Goal: Task Accomplishment & Management: Complete application form

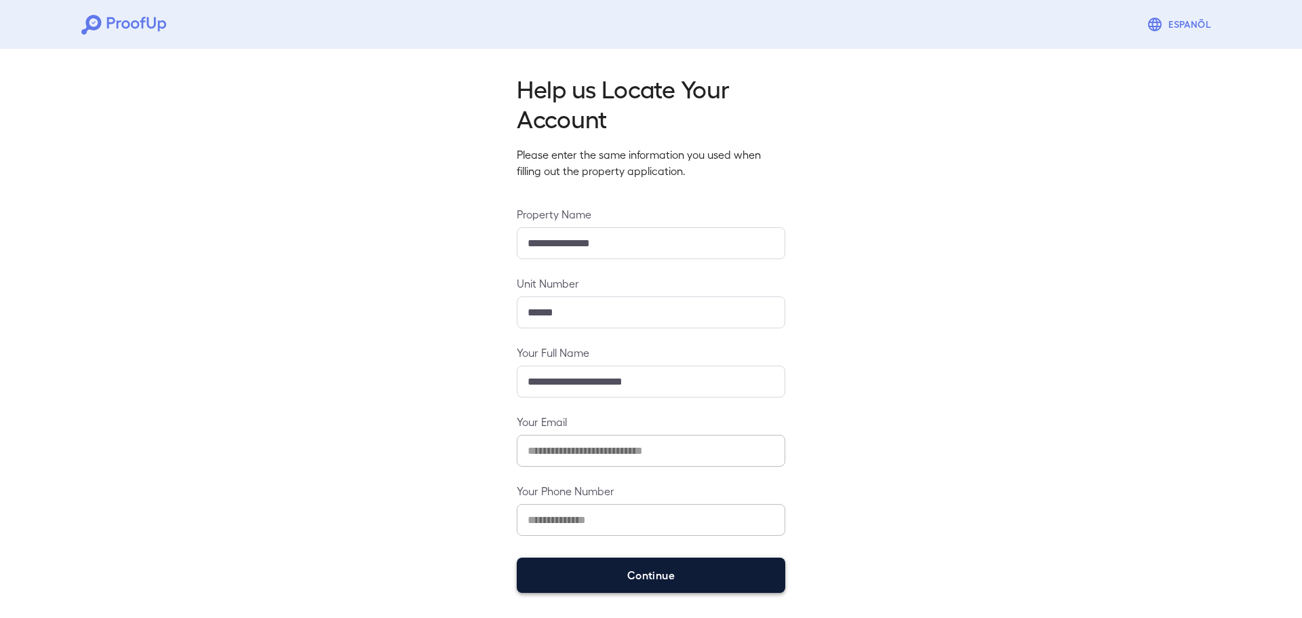
click at [643, 573] on button "Continue" at bounding box center [651, 574] width 269 height 35
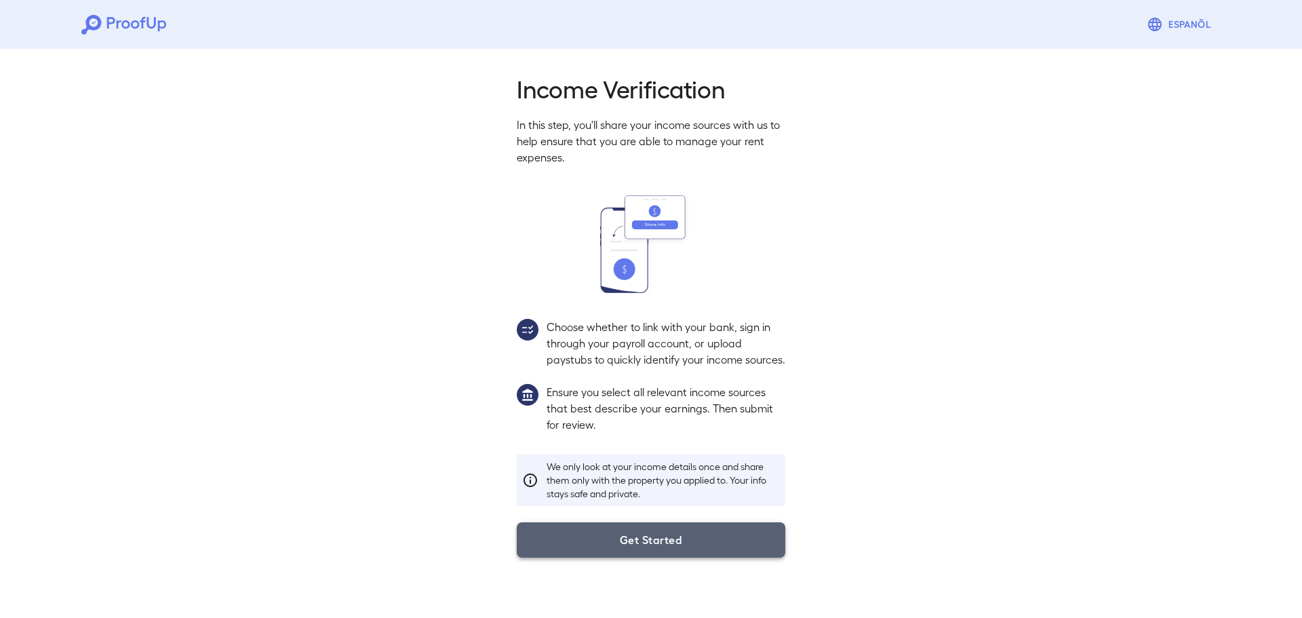
click at [660, 557] on button "Get Started" at bounding box center [651, 539] width 269 height 35
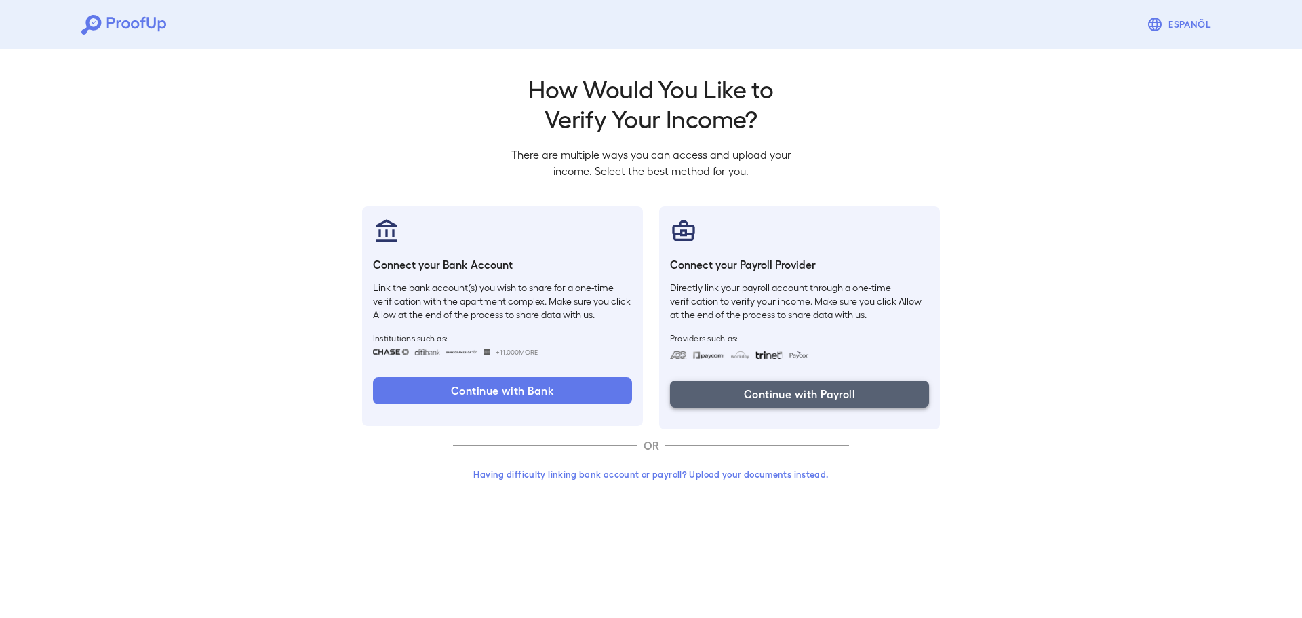
click at [751, 392] on button "Continue with Payroll" at bounding box center [799, 393] width 259 height 27
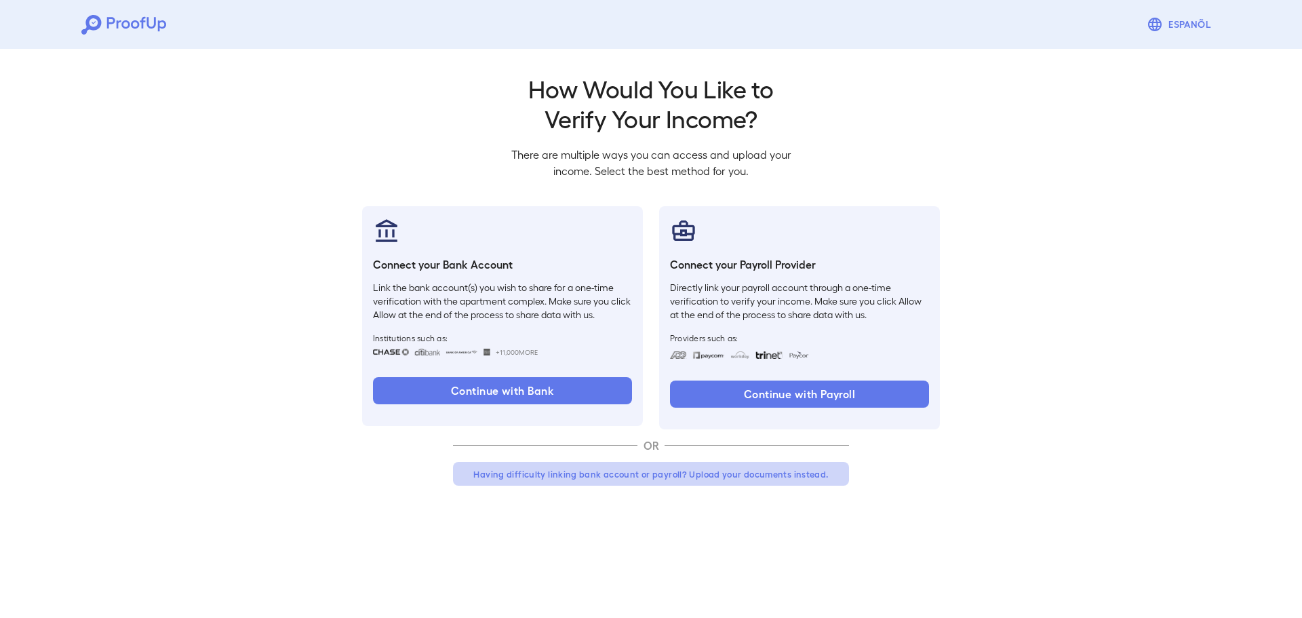
click at [663, 473] on button "Having difficulty linking bank account or payroll? Upload your documents instea…" at bounding box center [651, 474] width 396 height 24
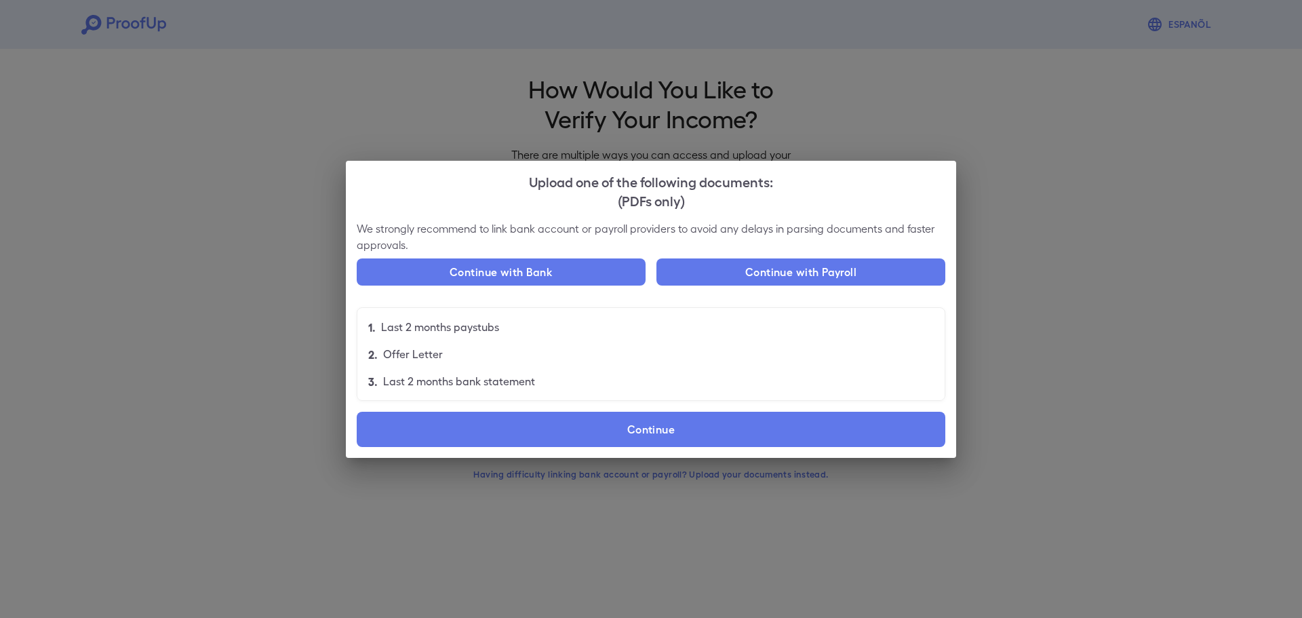
click at [448, 383] on p "Last 2 months bank statement" at bounding box center [459, 381] width 152 height 16
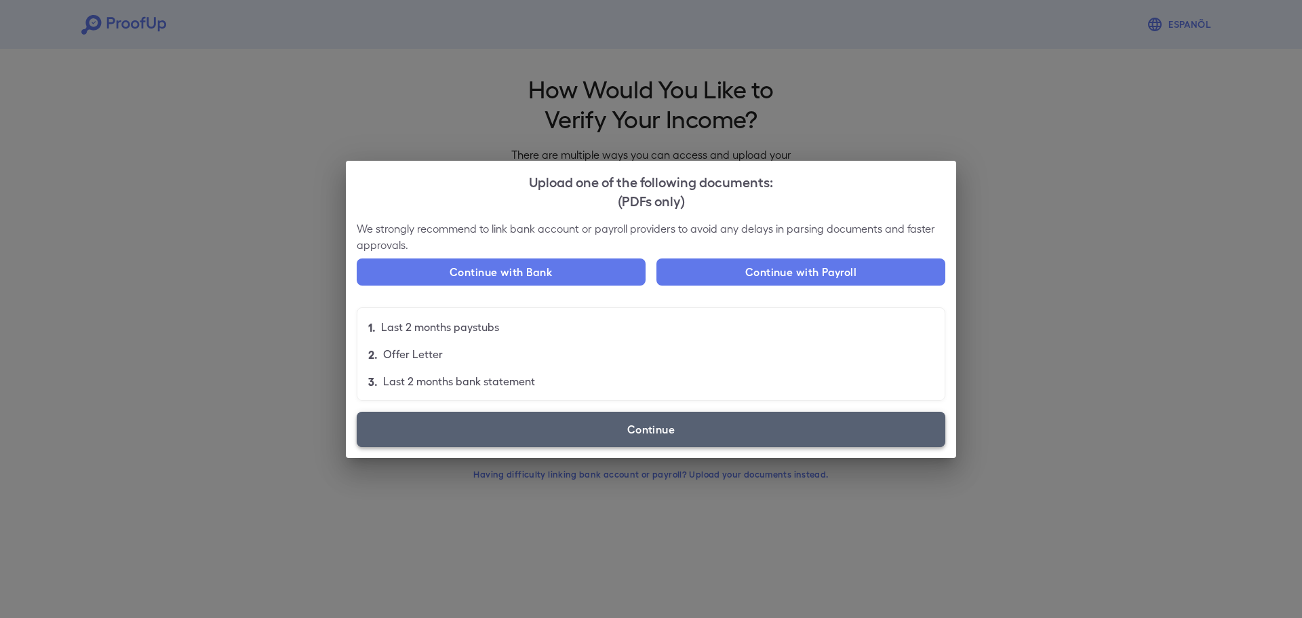
click at [574, 427] on label "Continue" at bounding box center [651, 429] width 589 height 35
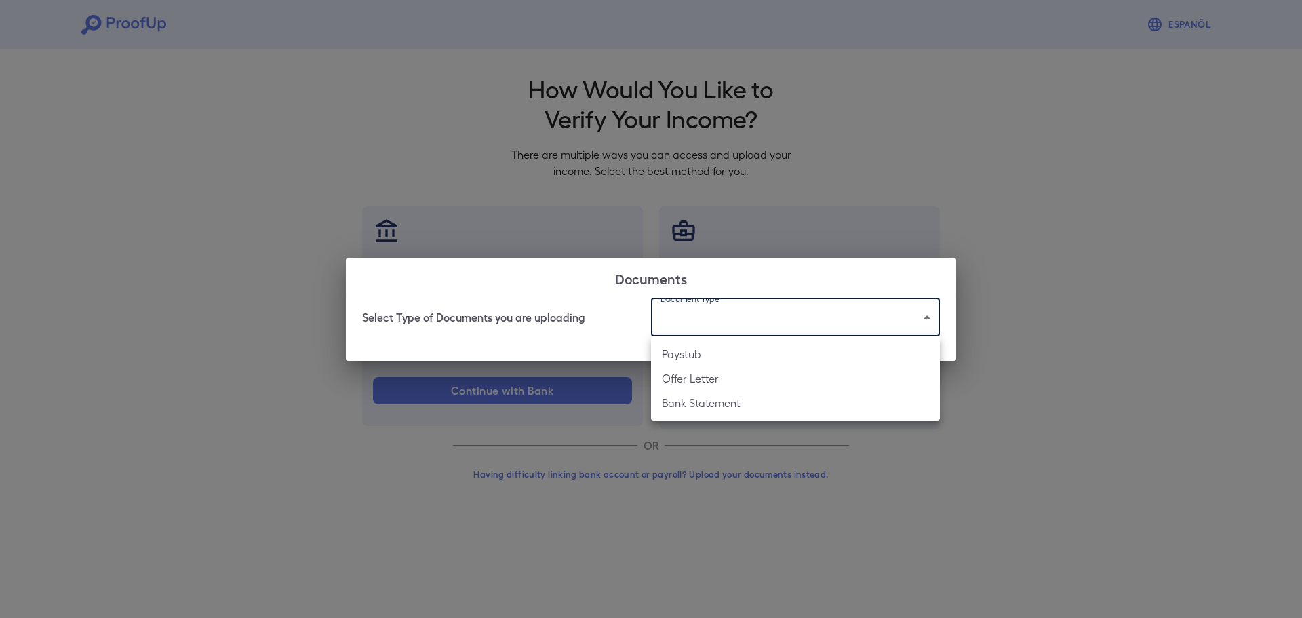
click at [744, 315] on body "Espanõl Go back How Would You Like to Verify Your Income? There are multiple wa…" at bounding box center [651, 259] width 1302 height 518
click at [722, 412] on li "Bank Statement" at bounding box center [795, 403] width 289 height 24
type input "**********"
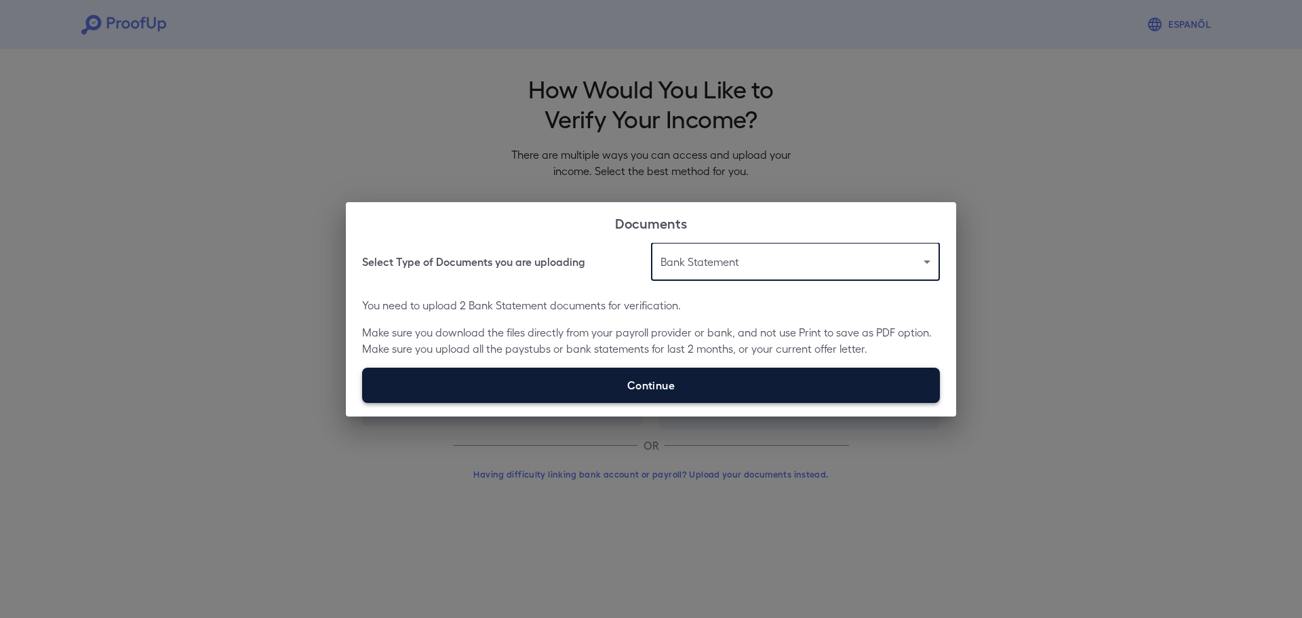
click at [659, 383] on label "Continue" at bounding box center [651, 385] width 578 height 35
click at [363, 402] on input "Continue" at bounding box center [362, 402] width 1 height 1
type input "**********"
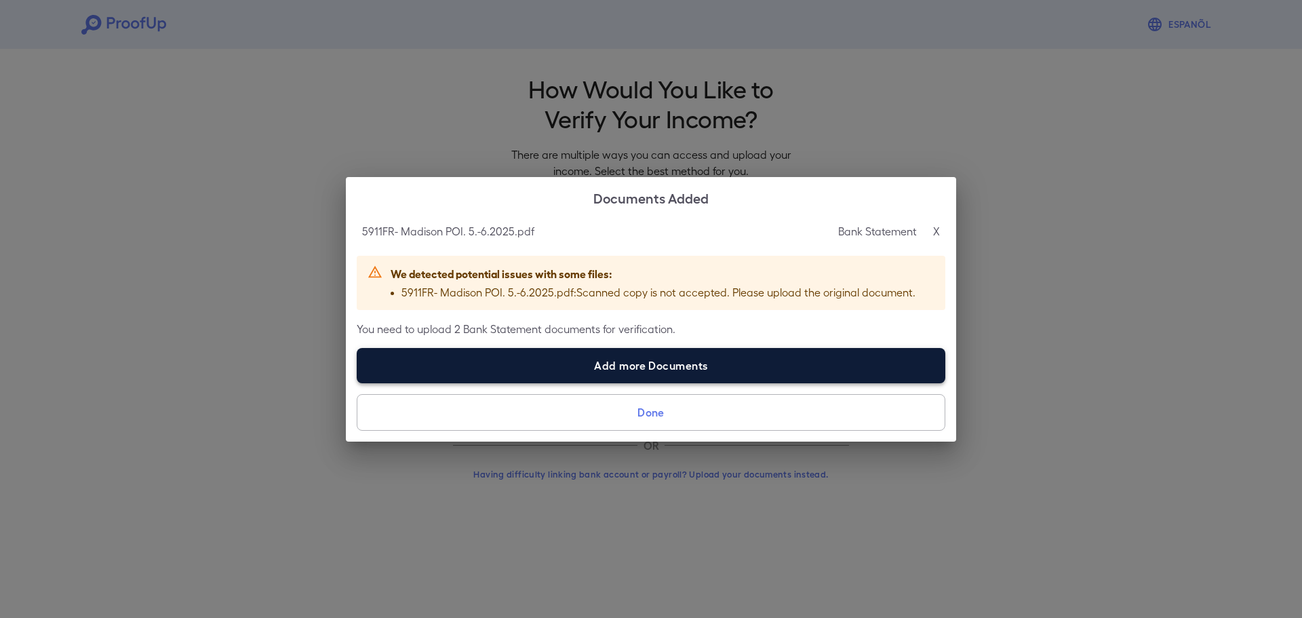
click at [617, 369] on label "Add more Documents" at bounding box center [651, 365] width 589 height 35
click at [357, 382] on input "Add more Documents" at bounding box center [357, 382] width 1 height 1
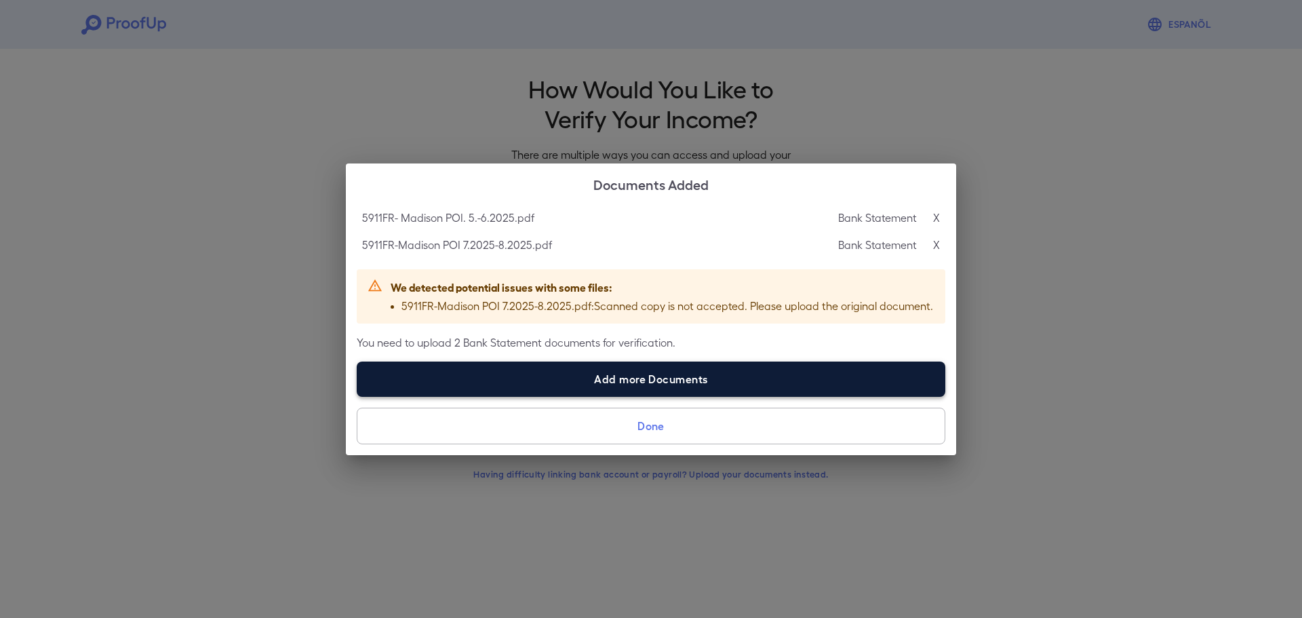
click at [688, 384] on label "Add more Documents" at bounding box center [651, 378] width 589 height 35
click at [357, 396] on input "Add more Documents" at bounding box center [357, 396] width 1 height 1
type input "**********"
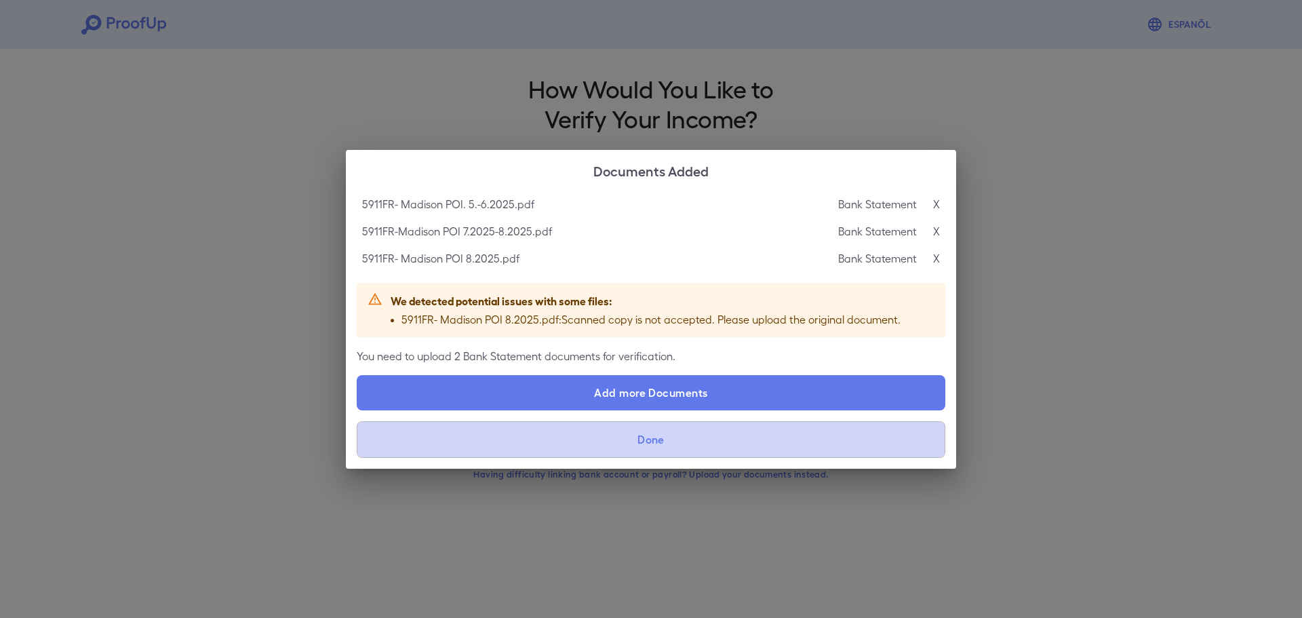
click at [662, 443] on button "Done" at bounding box center [651, 439] width 589 height 37
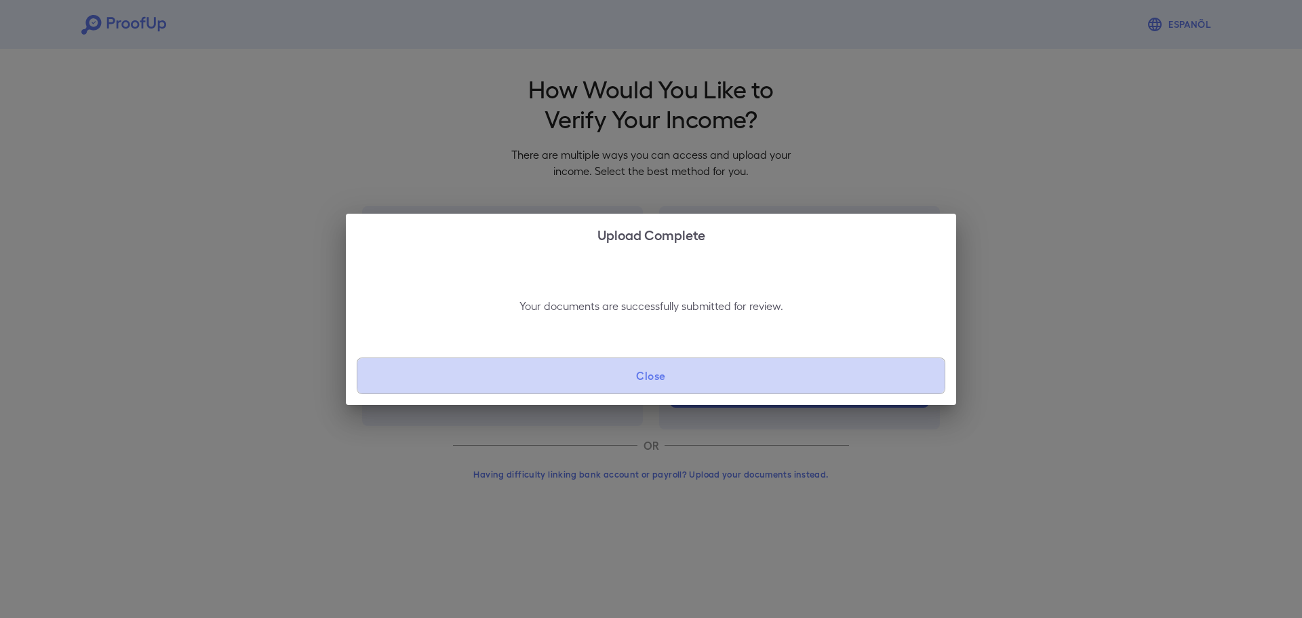
click at [667, 377] on button "Close" at bounding box center [651, 375] width 589 height 37
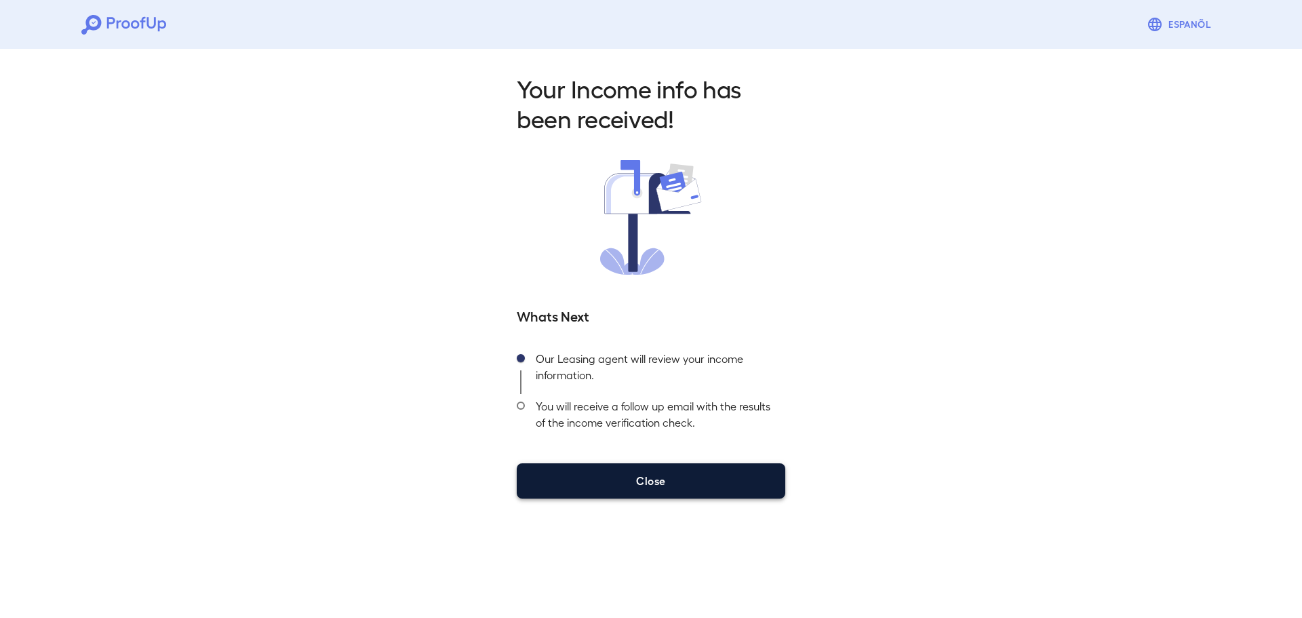
click at [656, 475] on button "Close" at bounding box center [651, 480] width 269 height 35
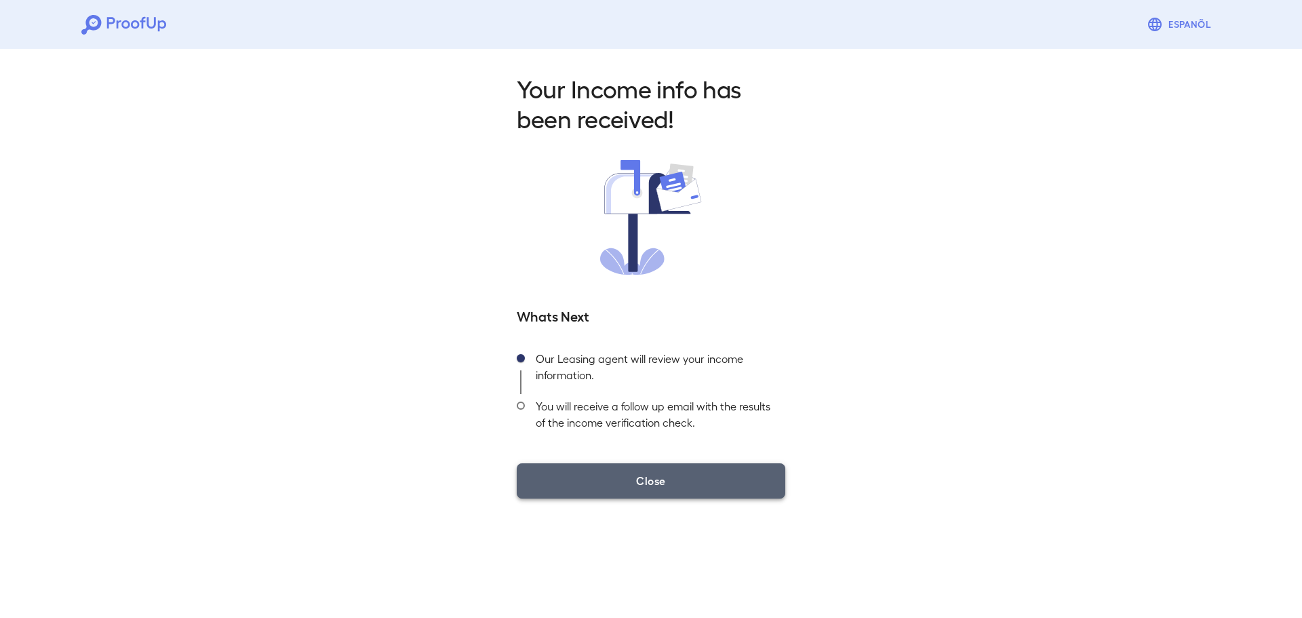
click at [733, 481] on button "Close" at bounding box center [651, 480] width 269 height 35
